Goal: Transaction & Acquisition: Purchase product/service

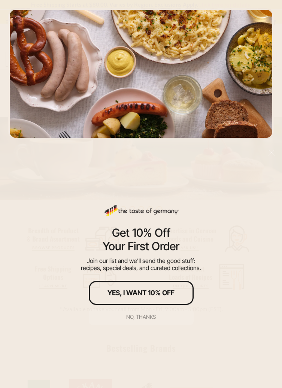
click at [146, 318] on div "No, thanks" at bounding box center [141, 316] width 30 height 5
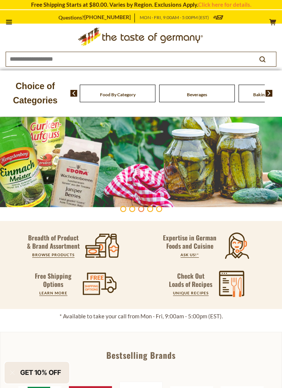
click at [9, 22] on icon at bounding box center [9, 22] width 6 height 1
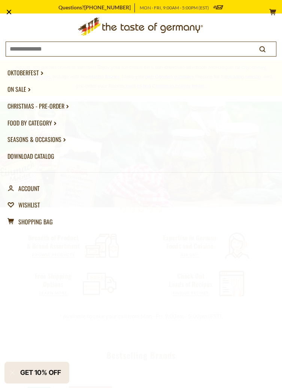
click at [61, 105] on link "Christmas - PRE-ORDER dropdown_arrow" at bounding box center [140, 106] width 267 height 17
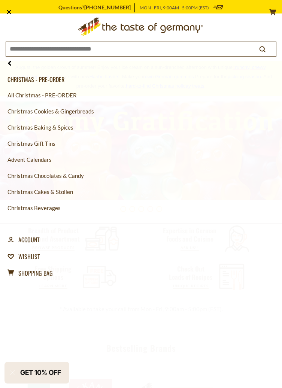
click at [67, 98] on link "All Christmas - PRE-ORDER" at bounding box center [140, 95] width 267 height 16
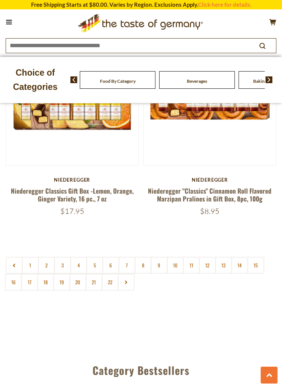
scroll to position [3614, 0]
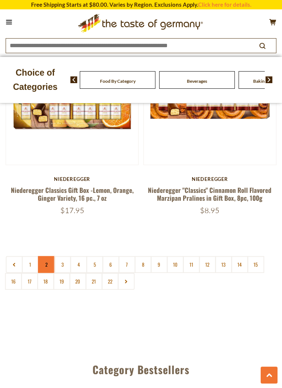
click at [49, 256] on link "2" at bounding box center [46, 264] width 17 height 17
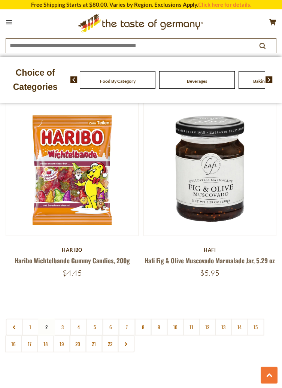
scroll to position [3552, 0]
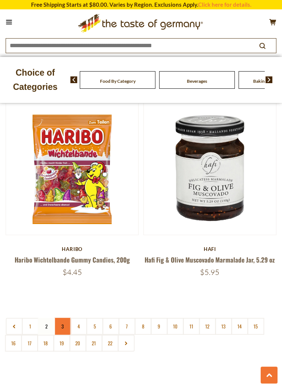
click at [64, 319] on link "3" at bounding box center [62, 326] width 17 height 17
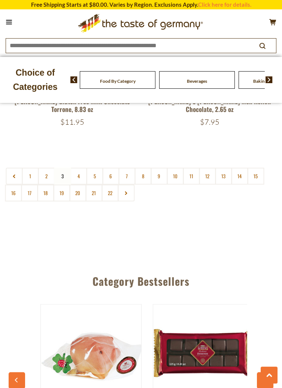
scroll to position [3691, 0]
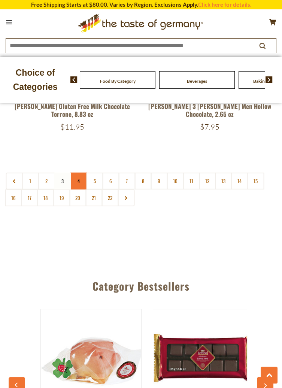
click at [80, 183] on link "4" at bounding box center [78, 181] width 17 height 17
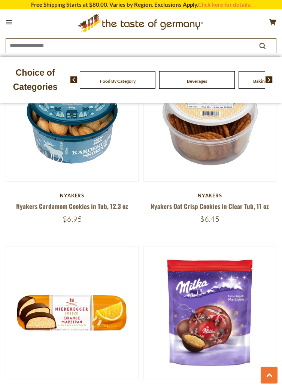
scroll to position [951, 0]
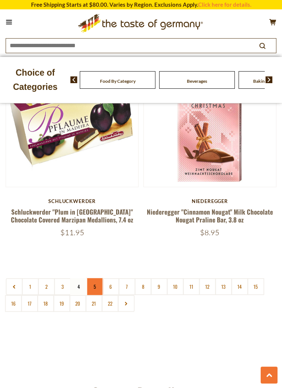
click at [97, 278] on link "5" at bounding box center [94, 286] width 17 height 17
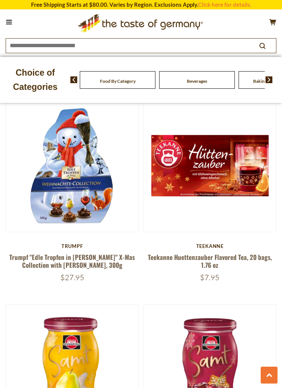
scroll to position [3344, 0]
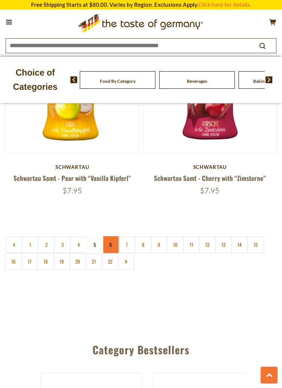
click at [112, 238] on link "6" at bounding box center [110, 244] width 17 height 17
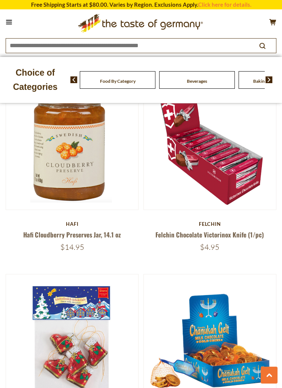
scroll to position [2750, 0]
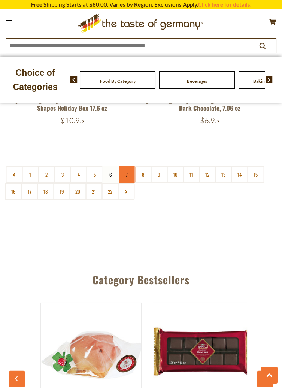
click at [130, 177] on link "7" at bounding box center [126, 174] width 17 height 17
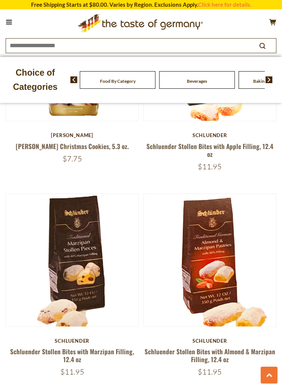
scroll to position [3258, 0]
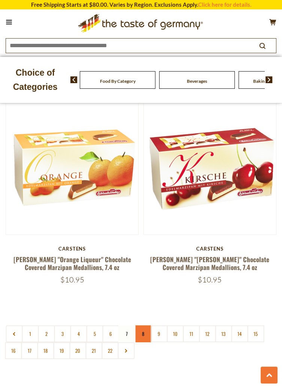
click at [147, 325] on link "8" at bounding box center [142, 333] width 17 height 17
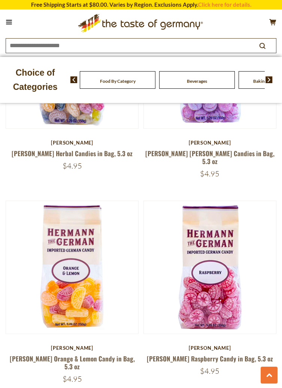
scroll to position [3033, 0]
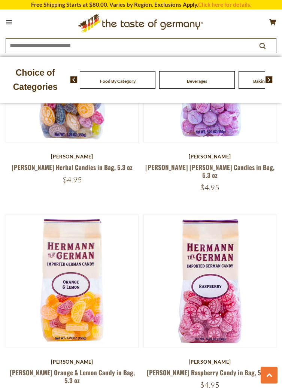
click at [12, 26] on button at bounding box center [9, 22] width 10 height 10
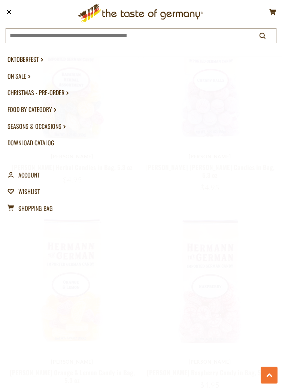
click at [25, 78] on link "On Sale dropdown_arrow" at bounding box center [140, 76] width 267 height 17
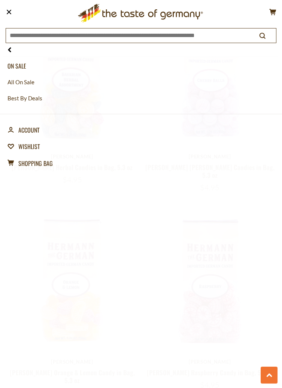
click at [30, 80] on link "All On Sale" at bounding box center [140, 82] width 267 height 16
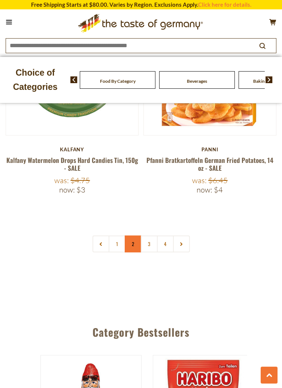
click at [137, 235] on link "2" at bounding box center [133, 243] width 17 height 17
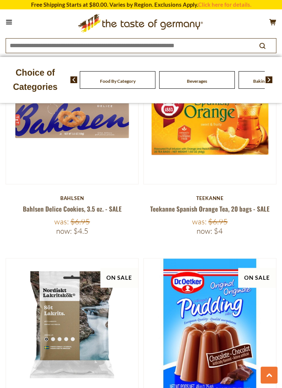
scroll to position [1571, 0]
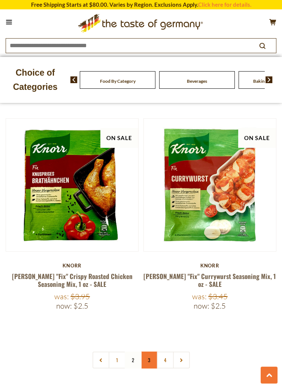
click at [147, 351] on link "3" at bounding box center [149, 359] width 17 height 17
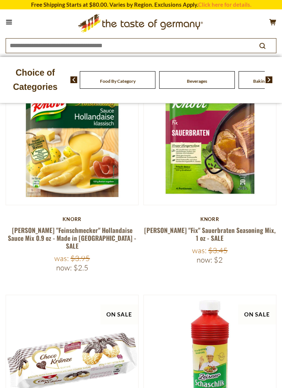
scroll to position [43, 0]
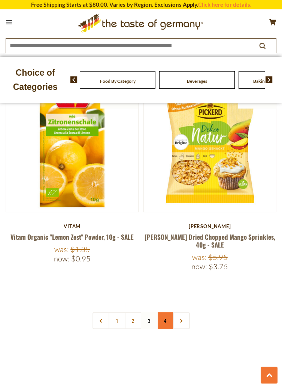
click at [168, 312] on link "4" at bounding box center [165, 320] width 17 height 17
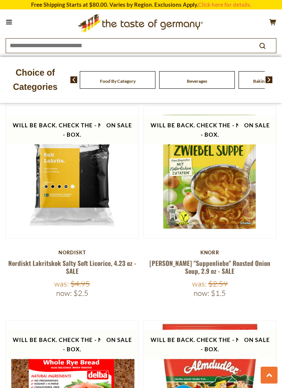
scroll to position [2803, 0]
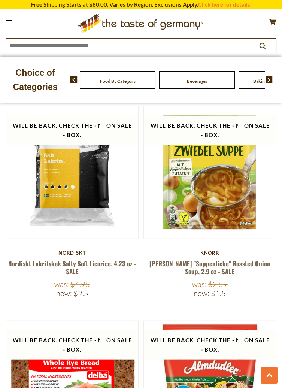
click at [10, 22] on icon at bounding box center [9, 22] width 6 height 1
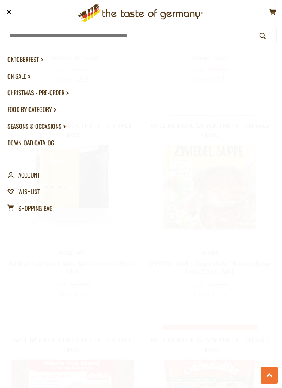
click at [51, 112] on link "Food By Category dropdown_arrow" at bounding box center [140, 109] width 267 height 17
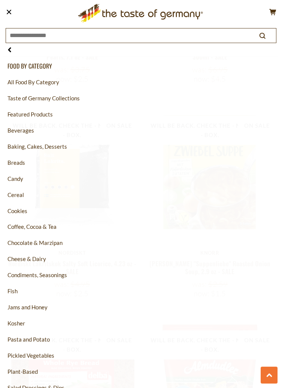
click at [56, 147] on link "Baking, Cakes, Desserts" at bounding box center [140, 146] width 267 height 16
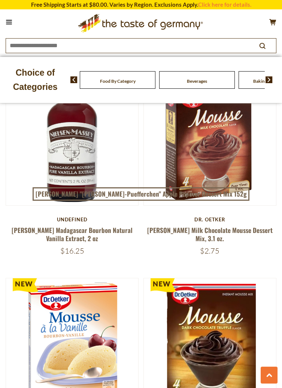
scroll to position [720, 0]
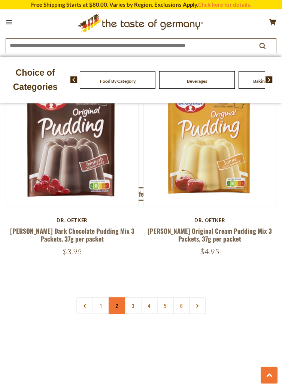
click at [119, 297] on link "2" at bounding box center [117, 305] width 17 height 17
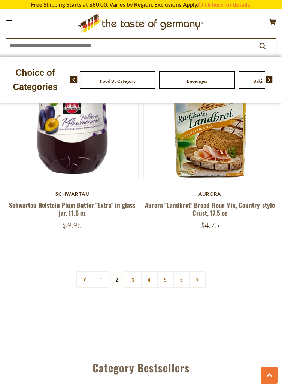
scroll to position [3599, 0]
click at [134, 271] on link "3" at bounding box center [133, 279] width 17 height 17
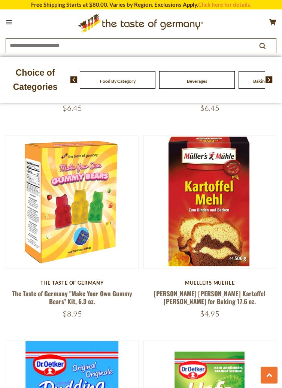
scroll to position [2280, 0]
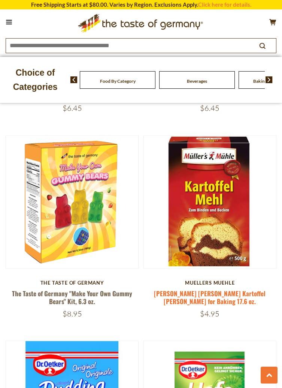
click at [223, 288] on link "Muller's Muhle Kartoffel Mehl for Baking 17.6 oz." at bounding box center [210, 296] width 112 height 17
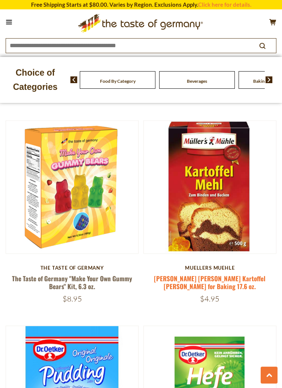
scroll to position [2316, 0]
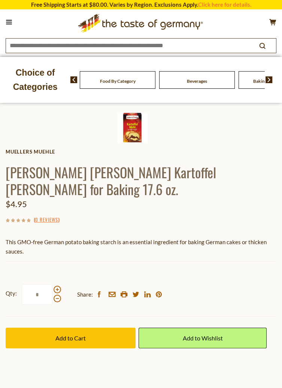
scroll to position [259, 0]
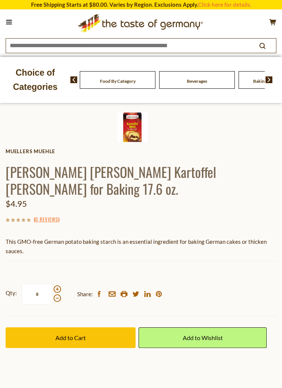
click at [91, 327] on button "Add to Cart" at bounding box center [71, 337] width 130 height 21
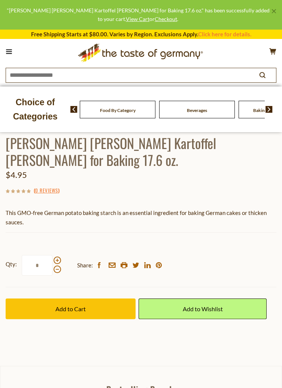
scroll to position [295, 0]
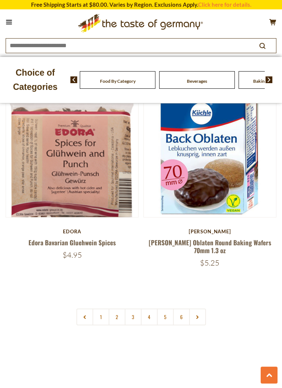
scroll to position [3562, 0]
click at [152, 308] on link "4" at bounding box center [149, 316] width 17 height 17
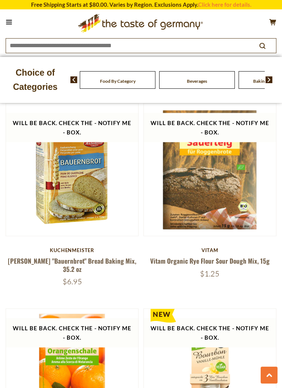
scroll to position [2742, 0]
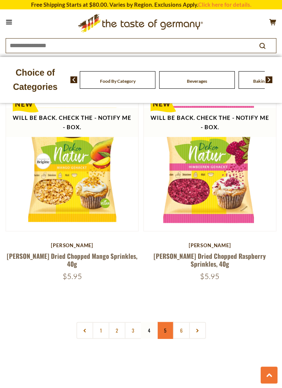
click at [166, 322] on link "5" at bounding box center [165, 330] width 17 height 17
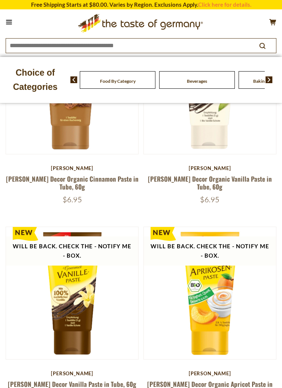
scroll to position [352, 0]
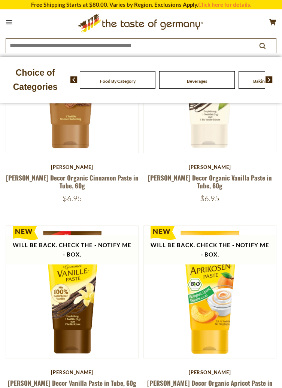
click at [8, 27] on button at bounding box center [9, 22] width 10 height 10
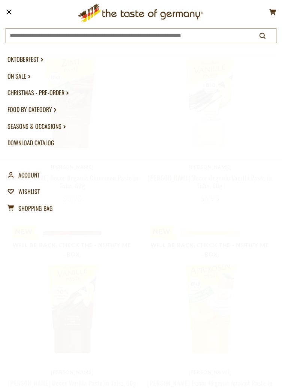
click at [54, 111] on icon at bounding box center [55, 109] width 2 height 3
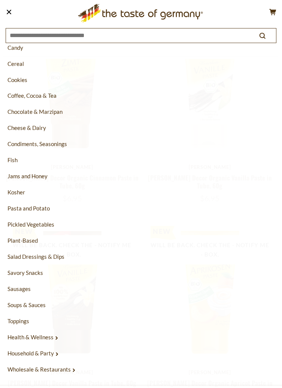
scroll to position [135, 0]
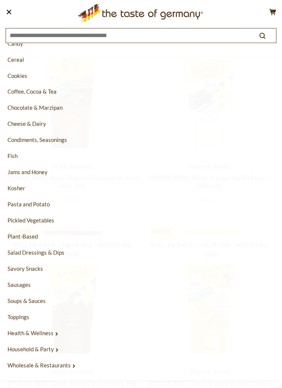
click at [42, 269] on link "Savory Snacks" at bounding box center [140, 268] width 267 height 16
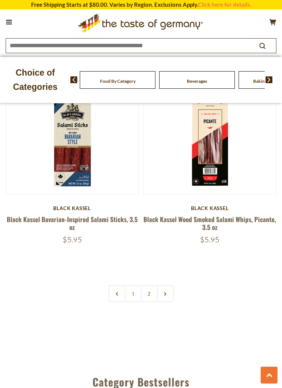
scroll to position [3588, 0]
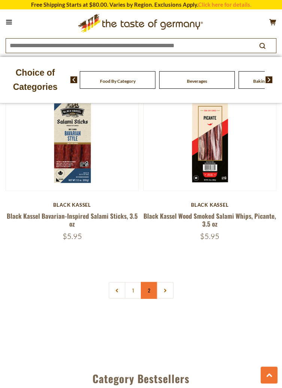
click at [150, 292] on link "2" at bounding box center [149, 290] width 17 height 17
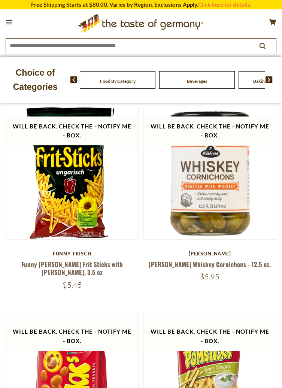
scroll to position [0, 0]
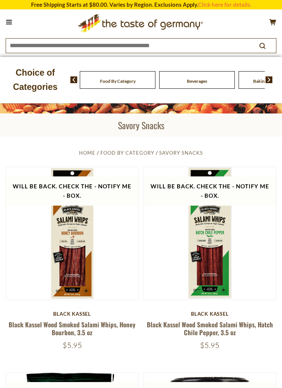
click at [9, 22] on icon at bounding box center [9, 22] width 6 height 1
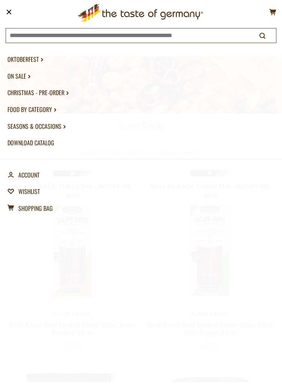
click at [52, 111] on link "Food By Category dropdown_arrow" at bounding box center [140, 109] width 267 height 17
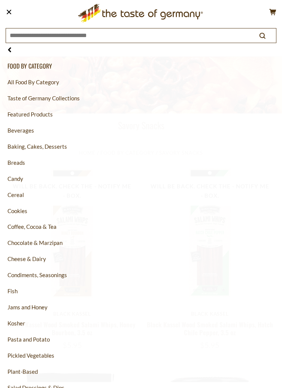
click at [38, 257] on link "Cheese & Dairy" at bounding box center [140, 259] width 267 height 16
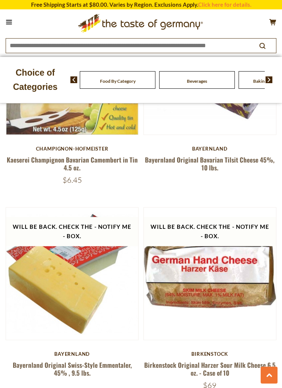
scroll to position [1590, 0]
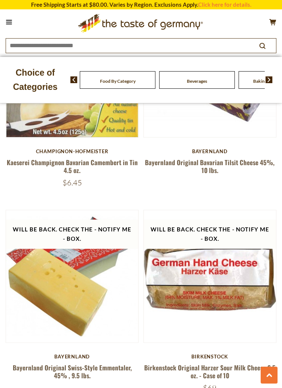
click at [13, 24] on button at bounding box center [9, 22] width 10 height 10
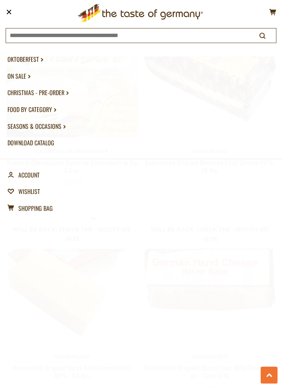
click at [48, 111] on link "Food By Category dropdown_arrow" at bounding box center [140, 109] width 267 height 17
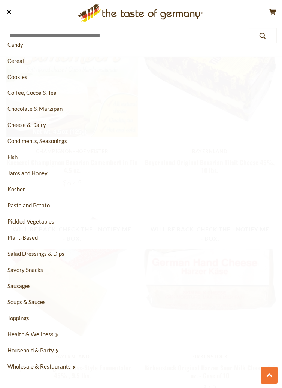
scroll to position [135, 0]
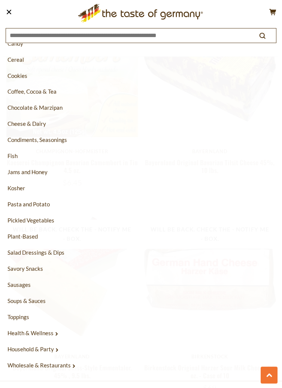
click at [54, 255] on link "Salad Dressings & Dips" at bounding box center [140, 252] width 267 height 16
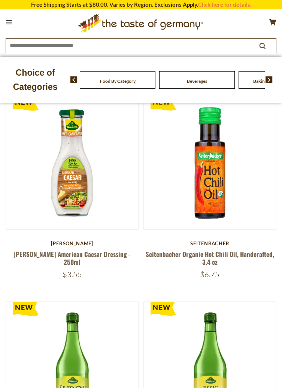
click at [9, 22] on icon at bounding box center [9, 22] width 6 height 1
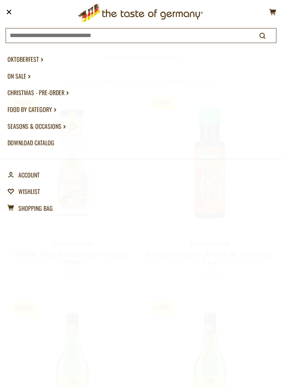
click at [51, 113] on link "Food By Category dropdown_arrow" at bounding box center [140, 109] width 267 height 17
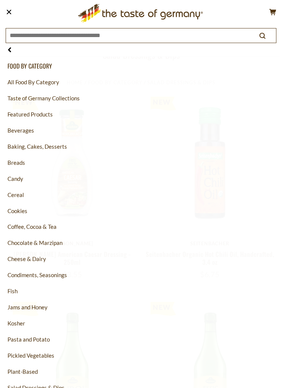
click at [59, 274] on link "Condiments, Seasonings" at bounding box center [140, 275] width 267 height 16
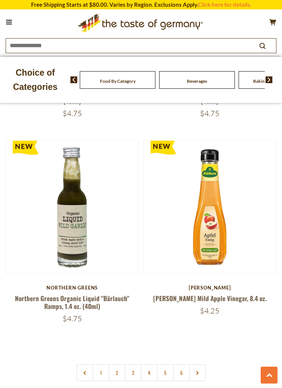
scroll to position [3518, 0]
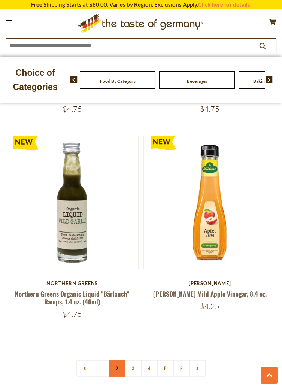
click at [117, 360] on link "2" at bounding box center [117, 368] width 17 height 17
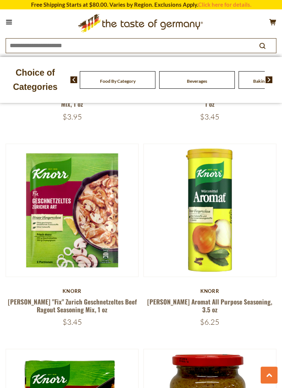
scroll to position [2286, 0]
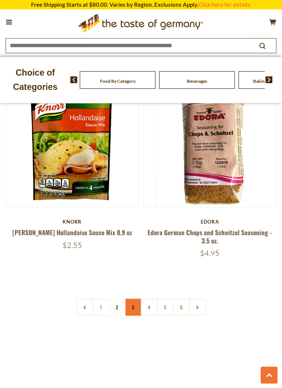
click at [135, 299] on link "3" at bounding box center [133, 307] width 17 height 17
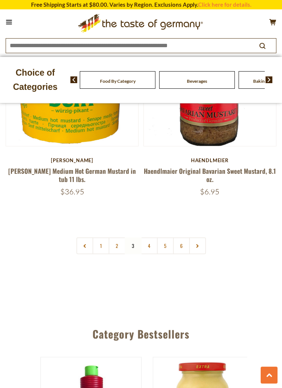
scroll to position [3626, 0]
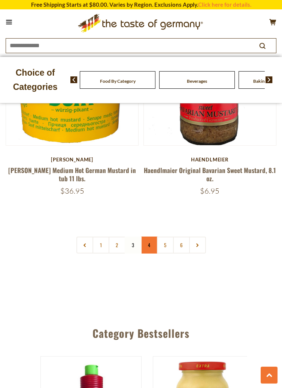
click at [150, 237] on link "4" at bounding box center [149, 245] width 17 height 17
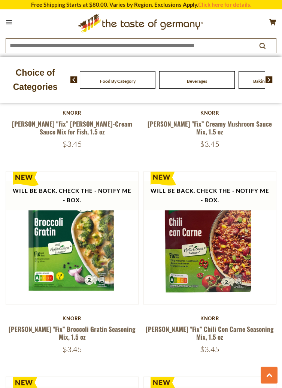
scroll to position [2039, 0]
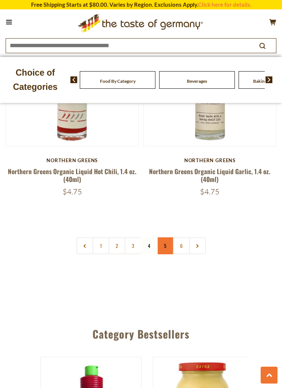
click at [167, 237] on link "5" at bounding box center [165, 245] width 17 height 17
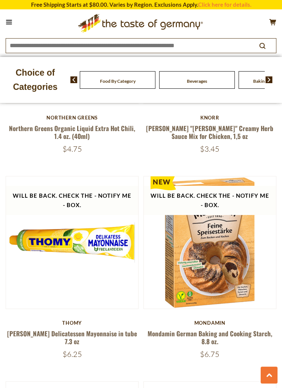
scroll to position [402, 0]
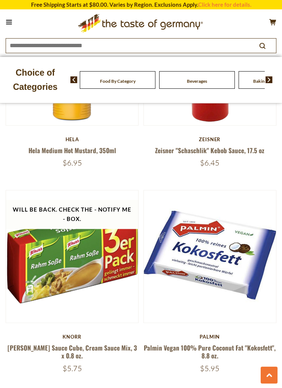
click at [237, 271] on img at bounding box center [210, 256] width 132 height 132
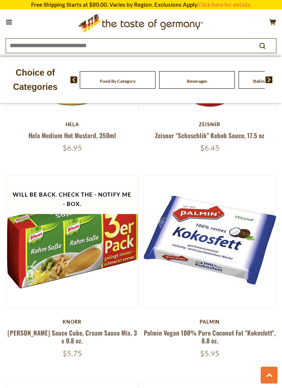
scroll to position [2058, 0]
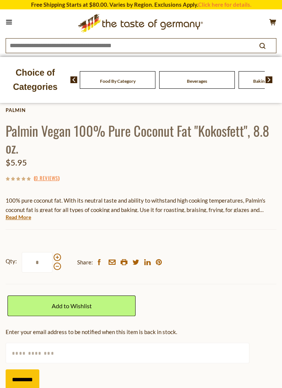
scroll to position [300, 0]
click at [23, 219] on link "Read More" at bounding box center [18, 216] width 25 height 7
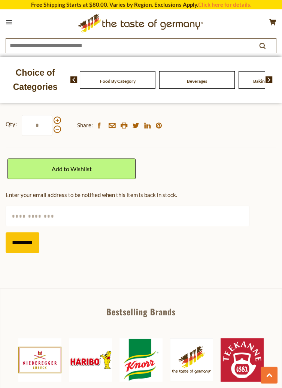
scroll to position [535, 0]
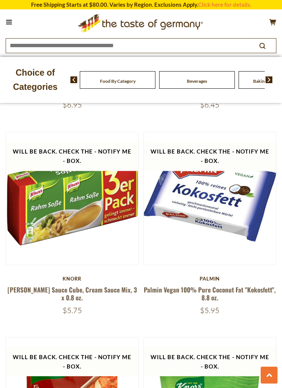
scroll to position [2078, 0]
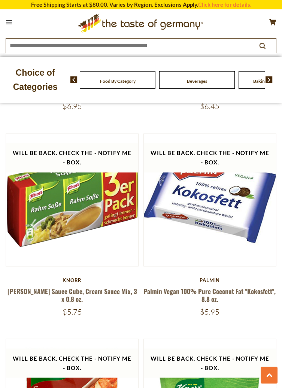
click at [13, 23] on button at bounding box center [9, 22] width 10 height 10
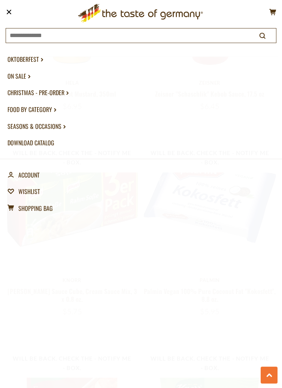
click at [33, 58] on link "Oktoberfest dropdown_arrow" at bounding box center [140, 59] width 267 height 17
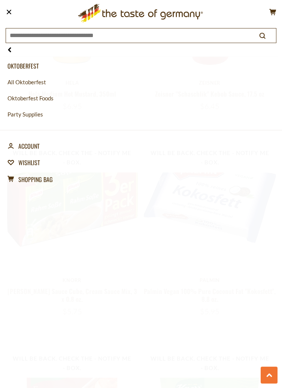
click at [42, 83] on link "All Oktoberfest" at bounding box center [140, 82] width 267 height 16
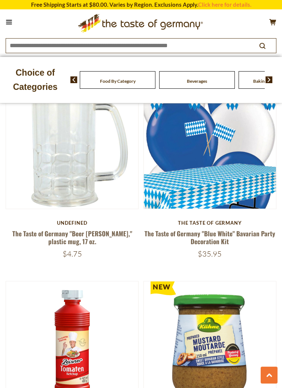
scroll to position [1528, 0]
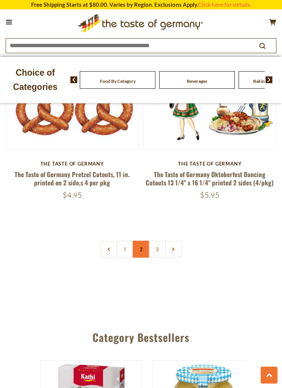
click at [142, 241] on link "2" at bounding box center [140, 249] width 17 height 17
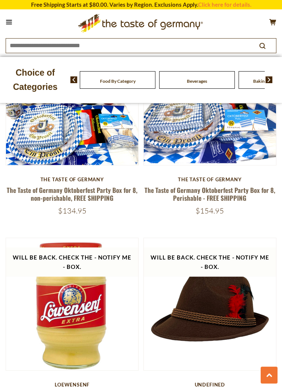
scroll to position [3195, 0]
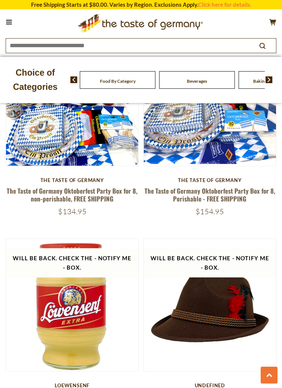
click at [13, 21] on button at bounding box center [9, 22] width 10 height 10
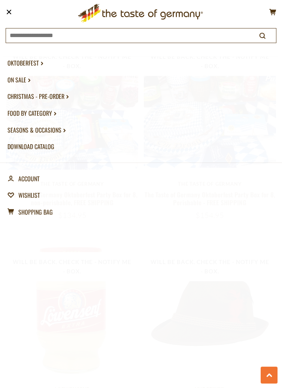
click at [48, 116] on link "Food By Category dropdown_arrow" at bounding box center [140, 113] width 267 height 17
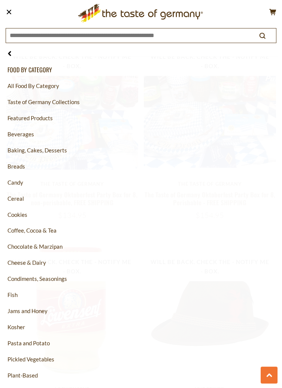
click at [48, 116] on link "Featured Products" at bounding box center [140, 118] width 267 height 16
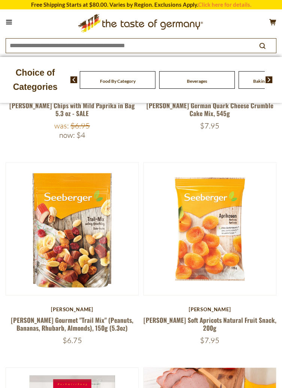
scroll to position [123, 0]
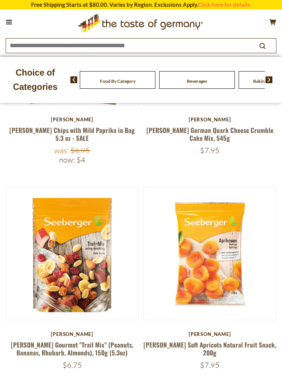
click at [13, 24] on button at bounding box center [9, 22] width 10 height 10
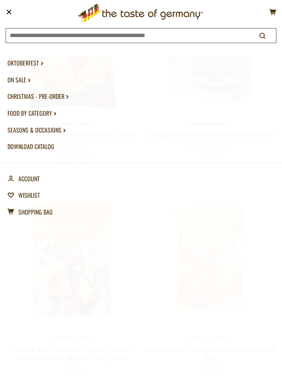
click at [49, 113] on link "Food By Category dropdown_arrow" at bounding box center [140, 113] width 267 height 17
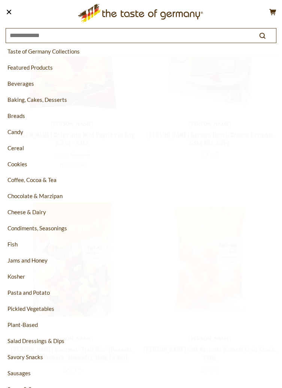
scroll to position [51, 0]
click at [19, 244] on link "Fish" at bounding box center [140, 244] width 267 height 16
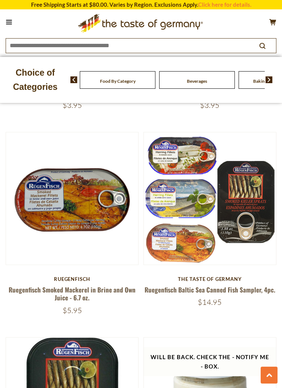
scroll to position [2293, 0]
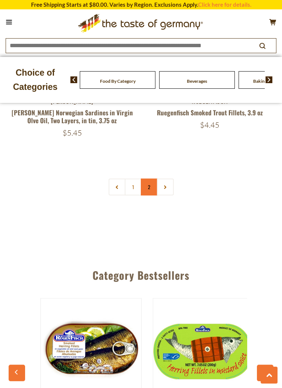
click at [152, 179] on link "2" at bounding box center [149, 187] width 17 height 17
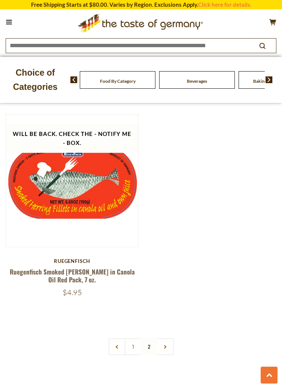
scroll to position [113, 0]
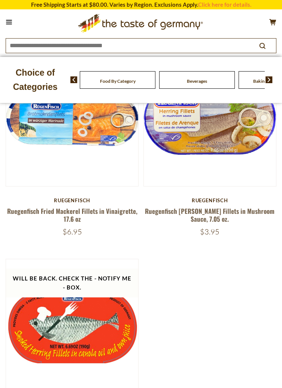
click at [11, 24] on button at bounding box center [9, 22] width 10 height 10
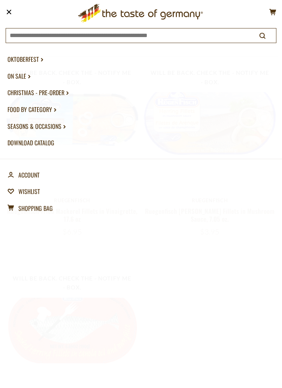
click at [51, 111] on link "Food By Category dropdown_arrow" at bounding box center [140, 109] width 267 height 17
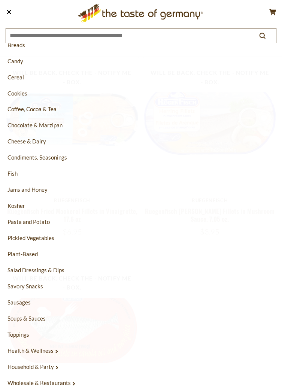
scroll to position [119, 0]
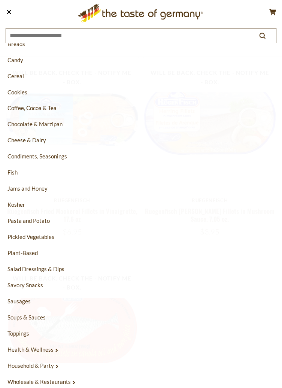
click at [47, 352] on link "Health & Wellness dropdown_arrow" at bounding box center [140, 349] width 267 height 16
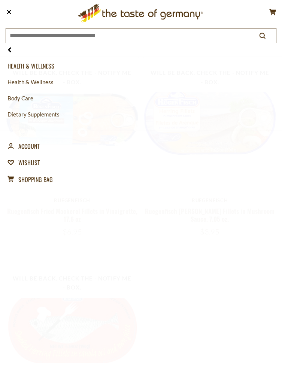
click at [47, 83] on link "Health & Wellness" at bounding box center [140, 82] width 267 height 16
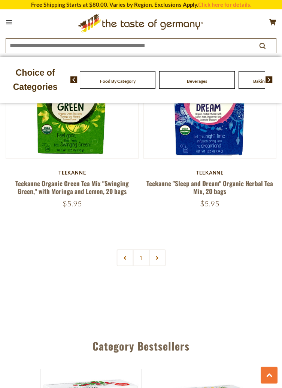
scroll to position [3630, 0]
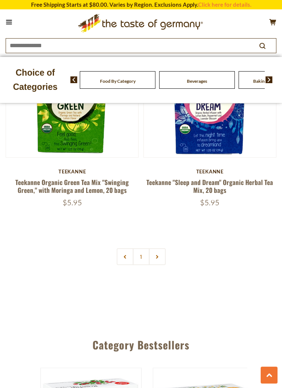
click at [12, 20] on button at bounding box center [9, 22] width 10 height 10
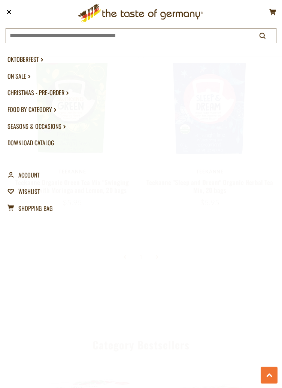
click at [50, 110] on link "Food By Category dropdown_arrow" at bounding box center [140, 109] width 267 height 17
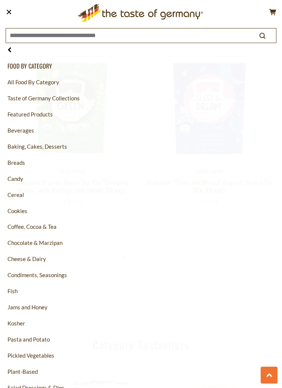
click at [28, 129] on link "Beverages" at bounding box center [140, 130] width 267 height 16
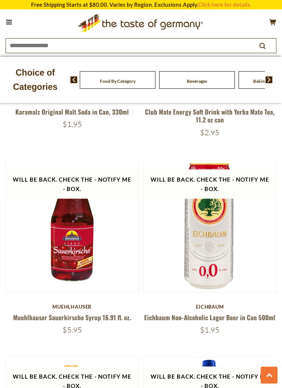
scroll to position [2229, 0]
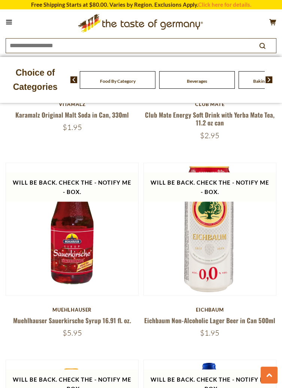
click at [12, 23] on button at bounding box center [9, 22] width 10 height 10
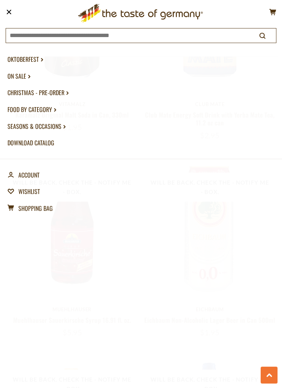
click at [48, 112] on link "Food By Category dropdown_arrow" at bounding box center [140, 109] width 267 height 17
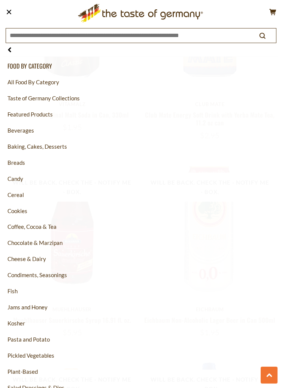
click at [21, 194] on link "Cereal" at bounding box center [140, 195] width 267 height 16
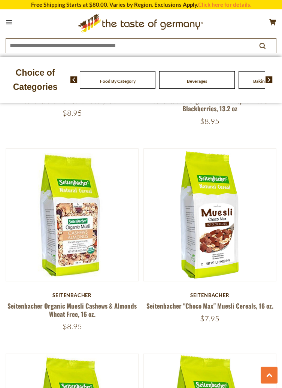
scroll to position [995, 0]
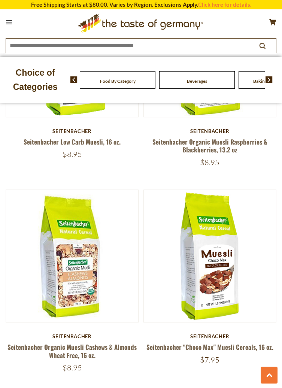
click at [9, 22] on icon at bounding box center [9, 22] width 6 height 1
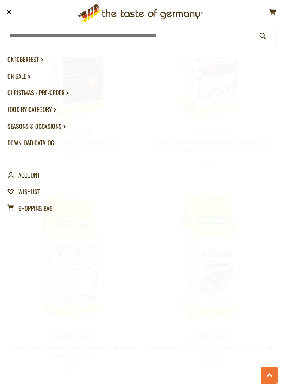
click at [40, 114] on link "Food By Category dropdown_arrow" at bounding box center [140, 109] width 267 height 17
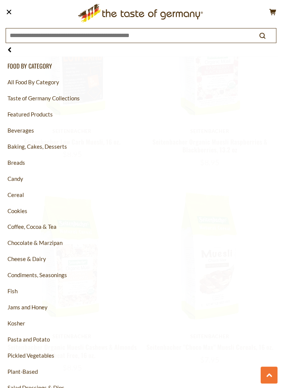
click at [24, 211] on link "Cookies" at bounding box center [140, 211] width 267 height 16
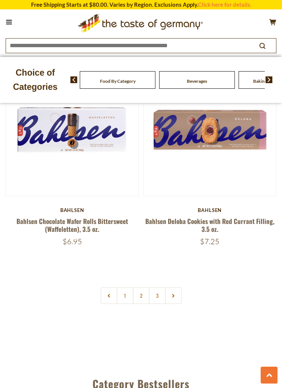
scroll to position [3557, 0]
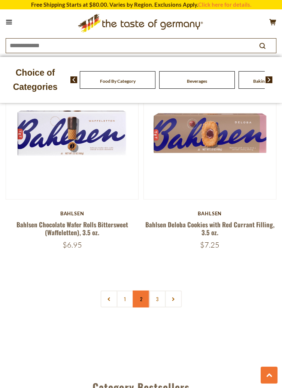
click at [142, 290] on link "2" at bounding box center [140, 298] width 17 height 17
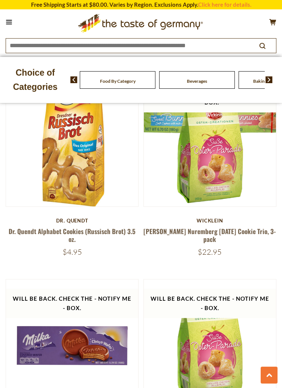
scroll to position [704, 0]
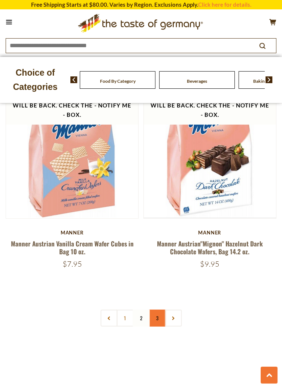
click at [160, 310] on link "3" at bounding box center [157, 318] width 17 height 17
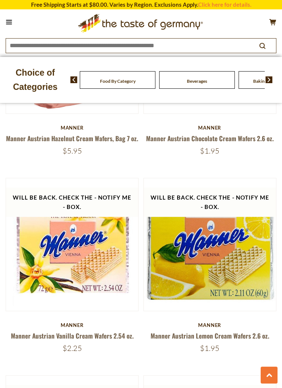
scroll to position [0, 0]
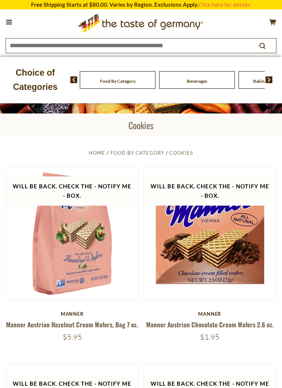
click at [10, 22] on icon at bounding box center [9, 22] width 6 height 1
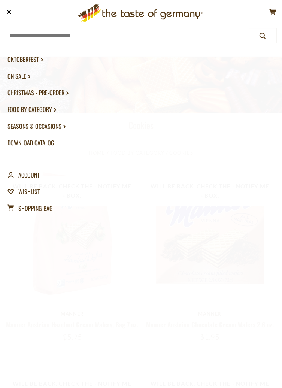
click at [46, 112] on link "Food By Category dropdown_arrow" at bounding box center [140, 109] width 267 height 17
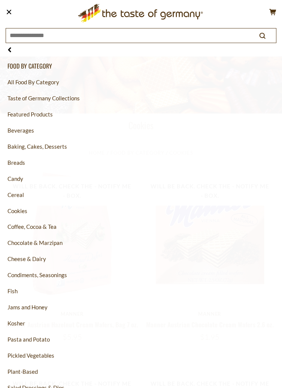
click at [20, 163] on link "Breads" at bounding box center [140, 163] width 267 height 16
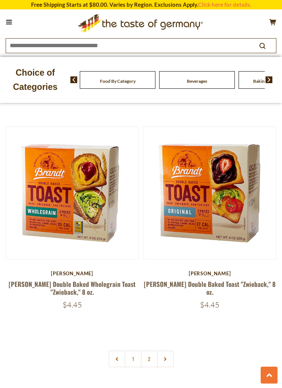
scroll to position [3472, 0]
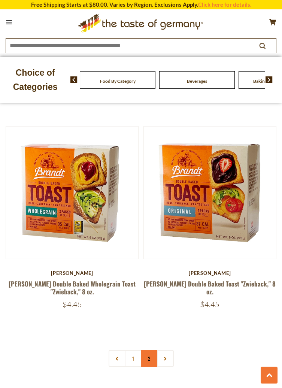
click at [148, 360] on link "2" at bounding box center [149, 358] width 17 height 17
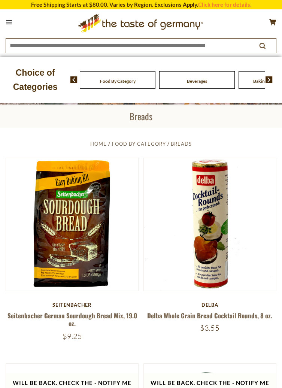
scroll to position [0, 0]
